Goal: Information Seeking & Learning: Learn about a topic

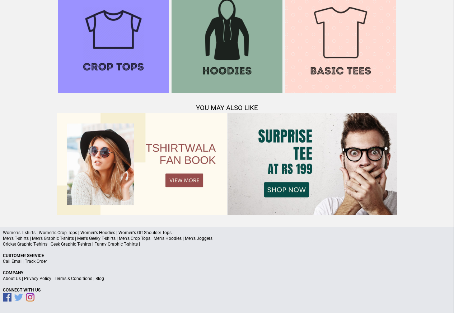
scroll to position [692, 0]
click at [102, 278] on a"] "Blog" at bounding box center [99, 279] width 9 height 5
click at [44, 280] on link "Privacy Policy" at bounding box center [37, 279] width 27 height 5
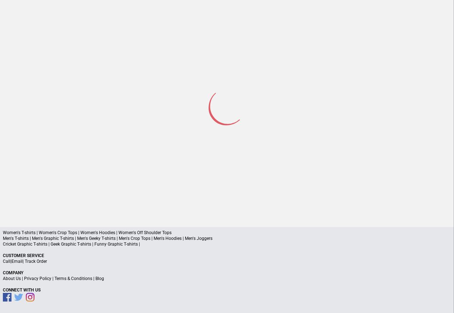
scroll to position [34, 0]
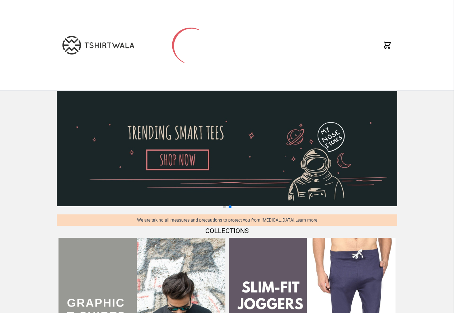
click at [8, 33] on div "X" at bounding box center [227, 45] width 454 height 91
